Goal: Navigation & Orientation: Find specific page/section

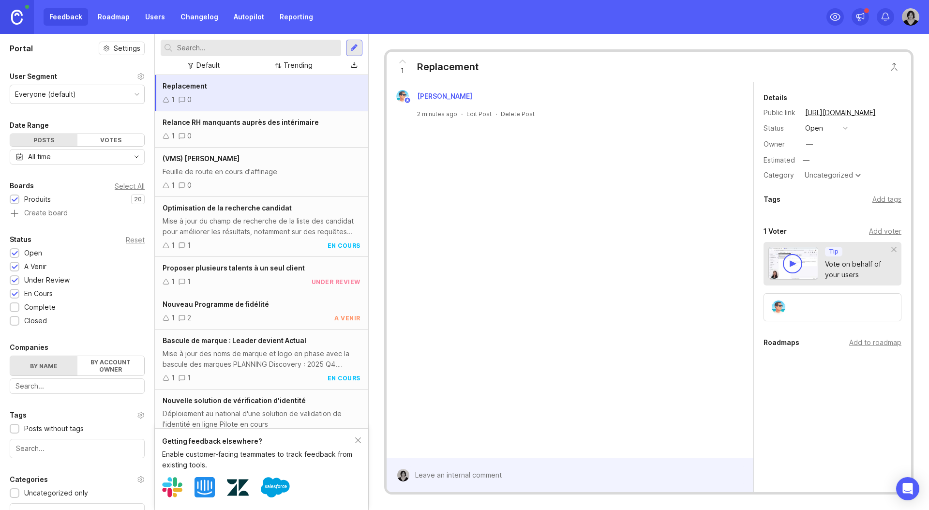
click at [121, 20] on link "Roadmap" at bounding box center [114, 16] width 44 height 17
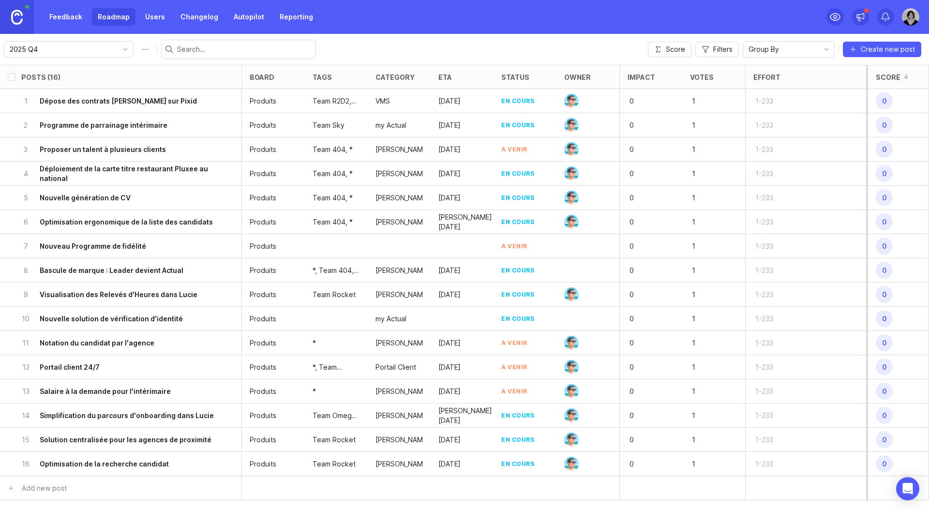
click at [68, 19] on link "Feedback" at bounding box center [66, 16] width 45 height 17
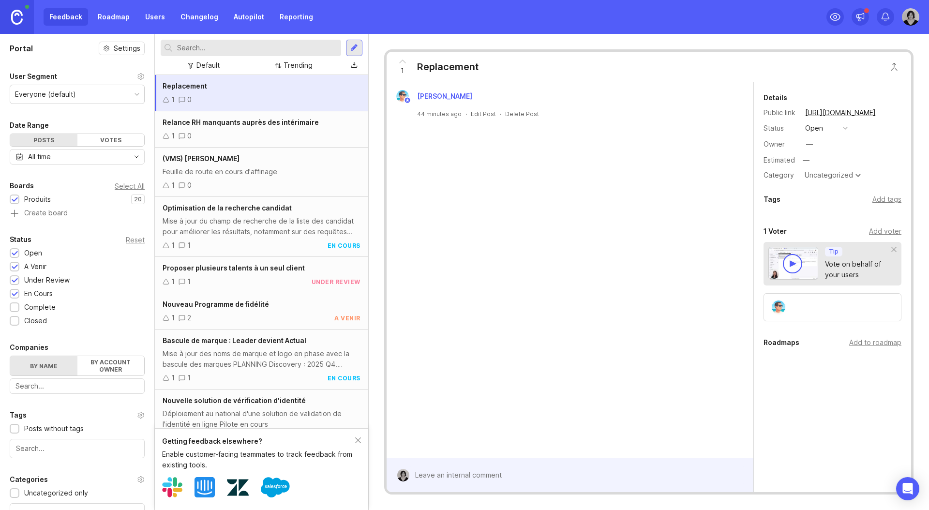
click at [105, 19] on link "Roadmap" at bounding box center [114, 16] width 44 height 17
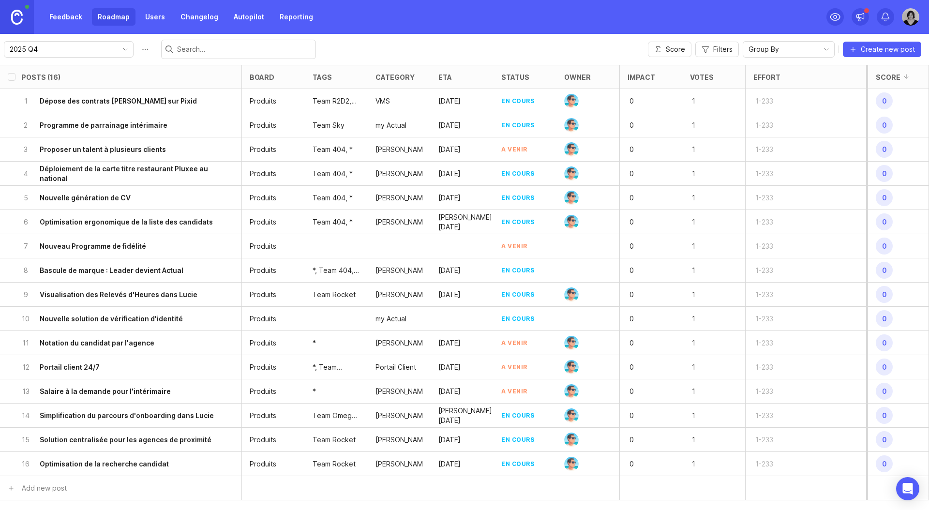
click at [826, 23] on div "Feedback Roadmap Users Changelog Autopilot Reporting" at bounding box center [464, 17] width 929 height 34
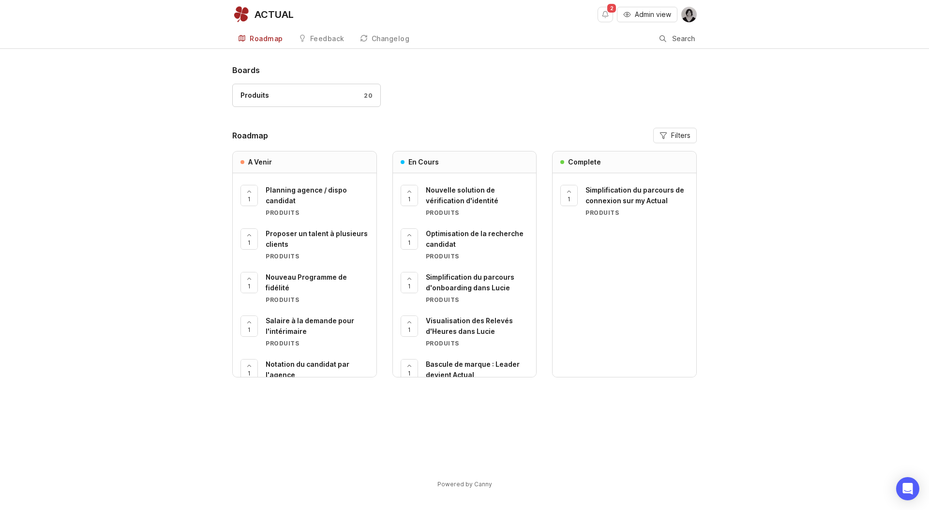
click at [362, 97] on div "20" at bounding box center [366, 95] width 14 height 8
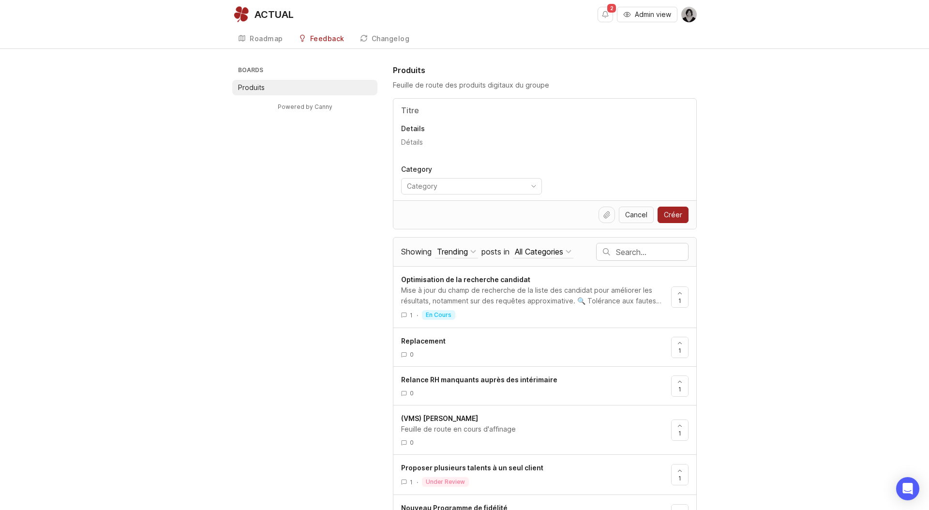
click at [357, 169] on div "Boards Produits Powered by Canny Produits Feuille de route des produits digitau…" at bounding box center [464, 432] width 465 height 736
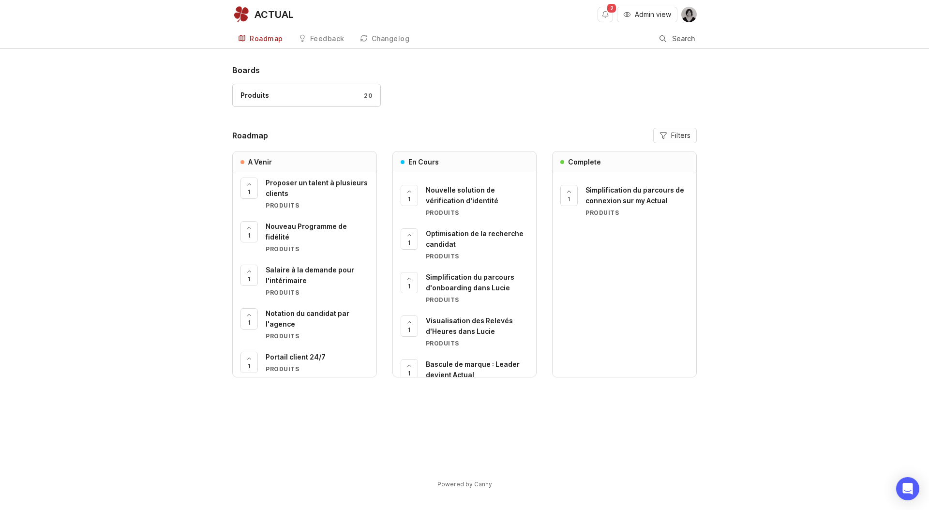
scroll to position [55, 0]
click at [686, 125] on div "Boards Produits 20 Roadmap Filters A Venir 1 Planning agence / dispo candidat P…" at bounding box center [464, 268] width 465 height 408
click at [678, 136] on span "Filters" at bounding box center [680, 136] width 19 height 10
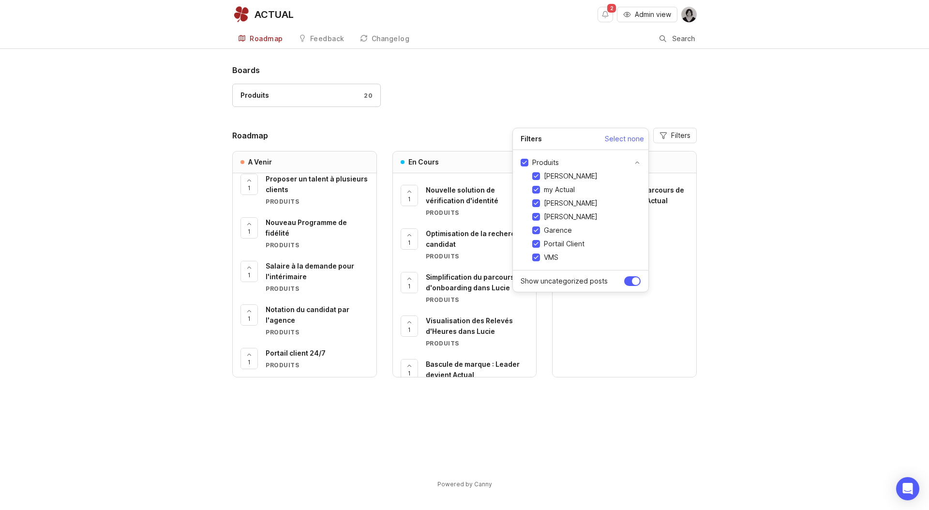
click at [537, 176] on input "[PERSON_NAME]" at bounding box center [536, 176] width 8 height 8
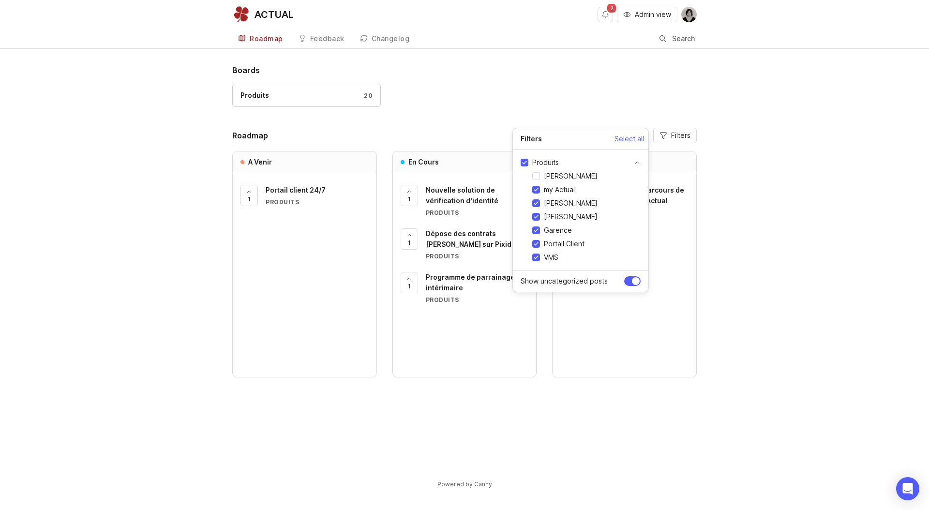
scroll to position [0, 0]
click at [537, 176] on input "[PERSON_NAME]" at bounding box center [536, 176] width 8 height 8
checkbox input "true"
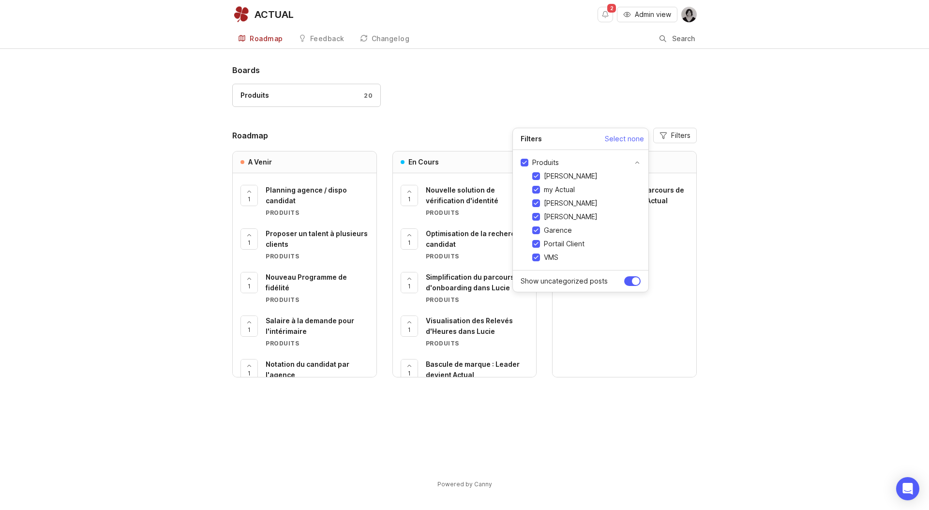
click at [538, 188] on input "my Actual" at bounding box center [536, 190] width 8 height 8
checkbox input "true"
click at [524, 164] on input "Produits" at bounding box center [525, 163] width 8 height 8
checkbox input "false"
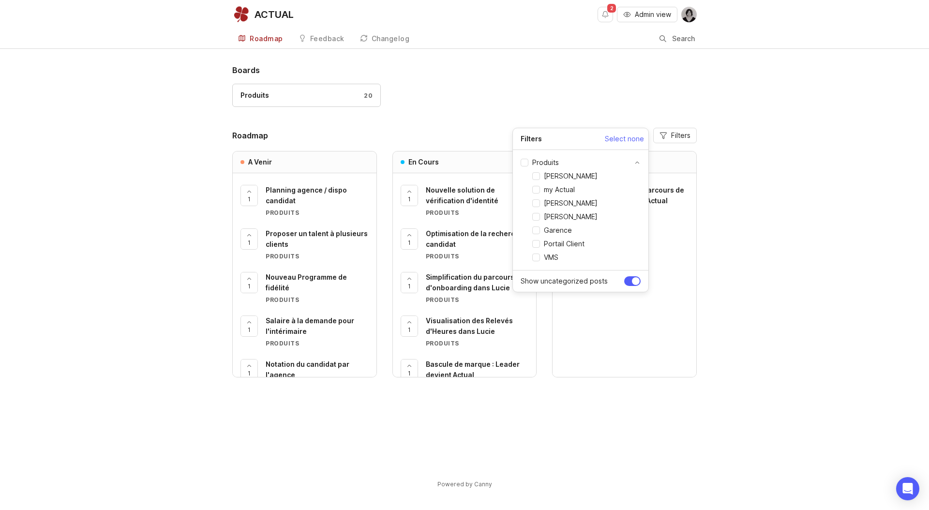
checkbox input "false"
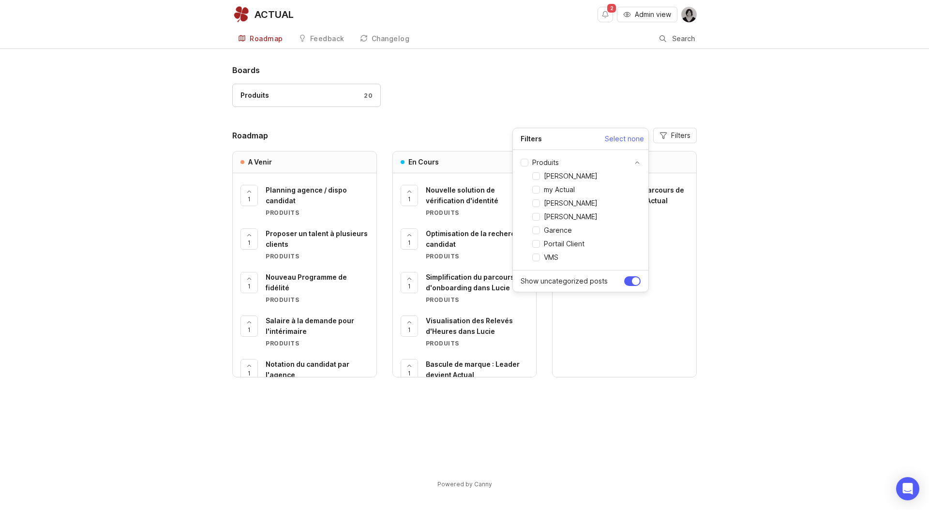
checkbox input "false"
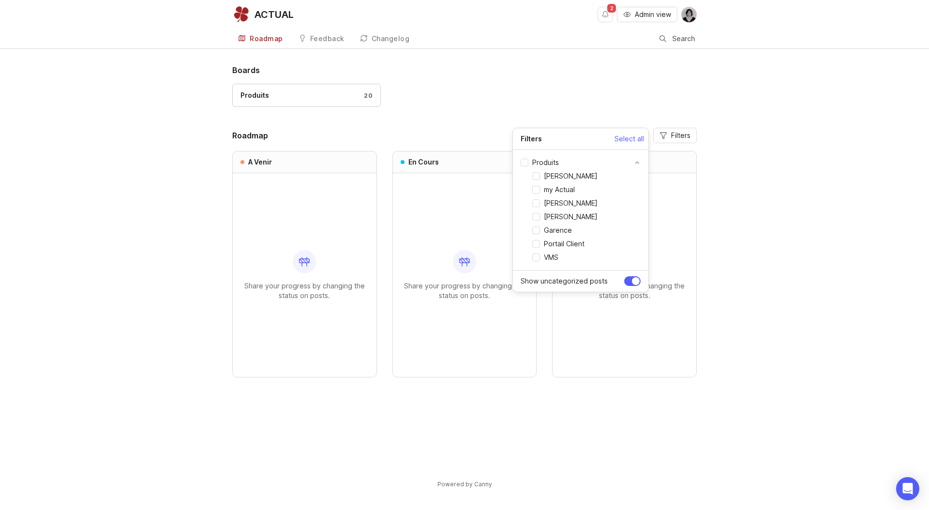
click at [538, 176] on input "[PERSON_NAME]" at bounding box center [536, 176] width 8 height 8
checkbox input "true"
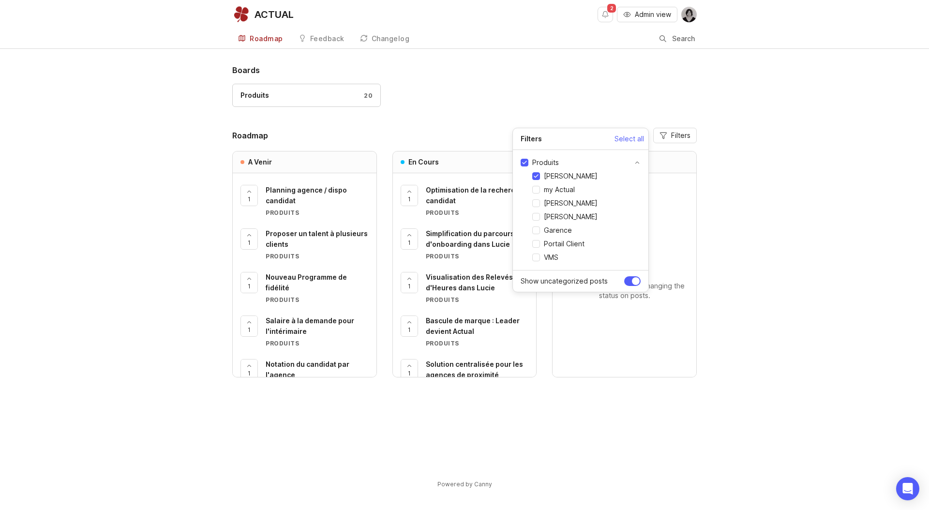
click at [540, 190] on input "my Actual" at bounding box center [536, 190] width 8 height 8
checkbox input "true"
click at [538, 206] on input "[PERSON_NAME]" at bounding box center [536, 203] width 8 height 8
checkbox input "true"
click at [538, 219] on input "[PERSON_NAME]" at bounding box center [536, 217] width 8 height 8
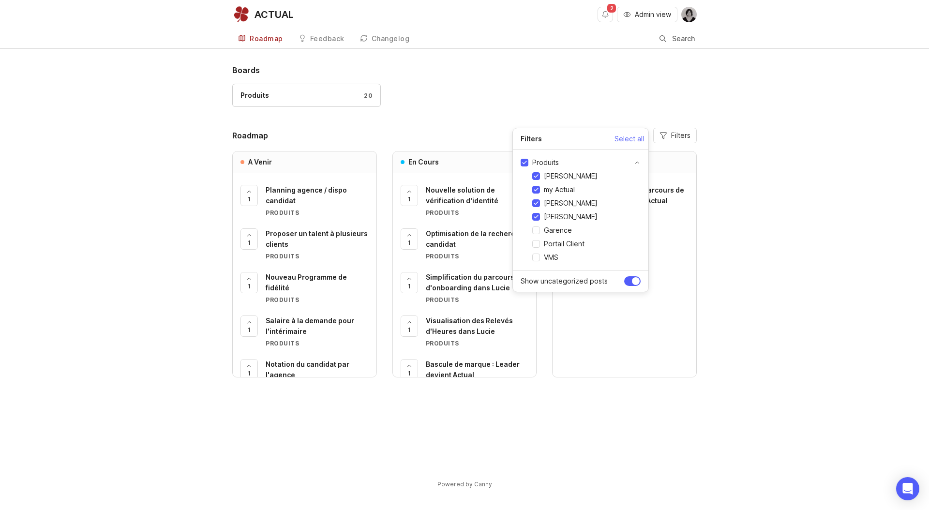
checkbox input "true"
click at [538, 233] on input "Garence" at bounding box center [536, 230] width 8 height 8
checkbox input "true"
click at [537, 246] on input "Portail Client" at bounding box center [536, 244] width 8 height 8
checkbox input "true"
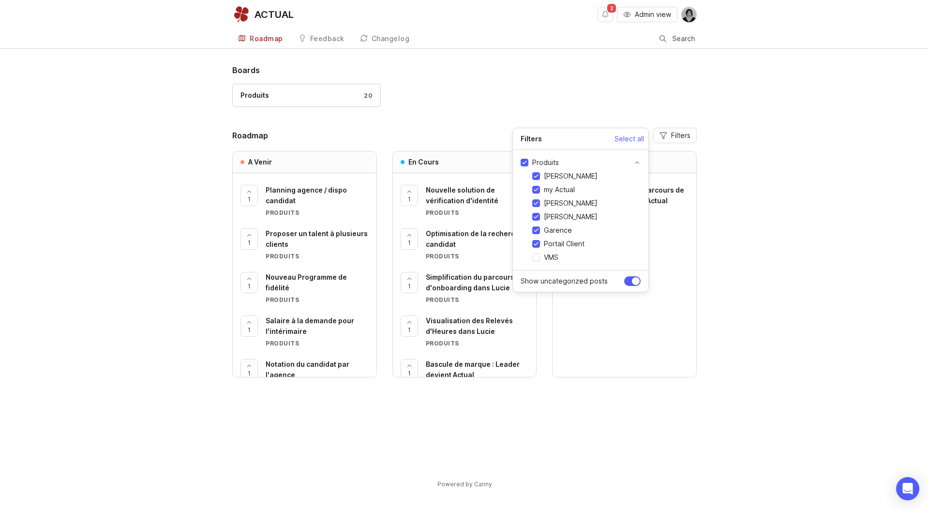
click at [536, 258] on input "VMS" at bounding box center [536, 258] width 8 height 8
checkbox input "true"
click at [587, 120] on div "Boards Produits 20 Roadmap Filters A Venir 1 Planning agence / dispo candidat P…" at bounding box center [464, 268] width 465 height 408
